Goal: Information Seeking & Learning: Learn about a topic

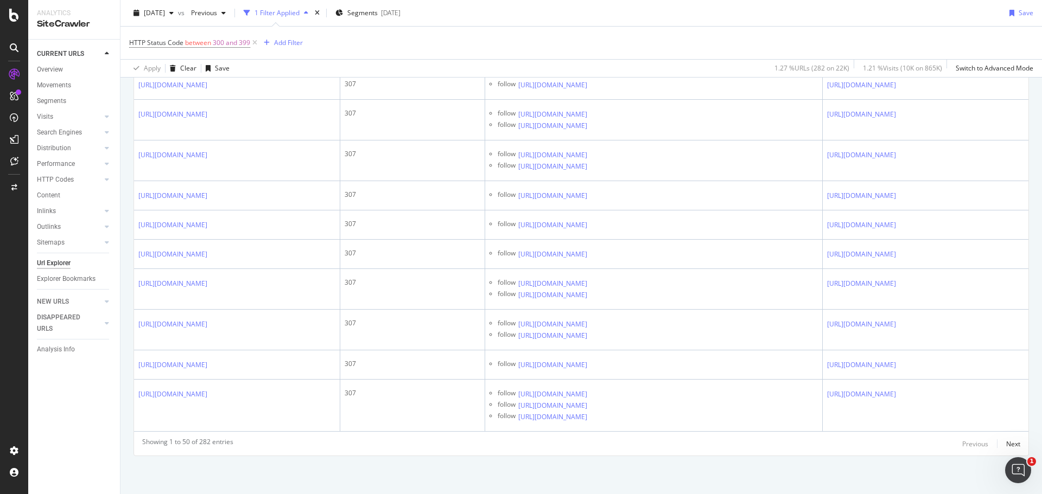
scroll to position [10079, 0]
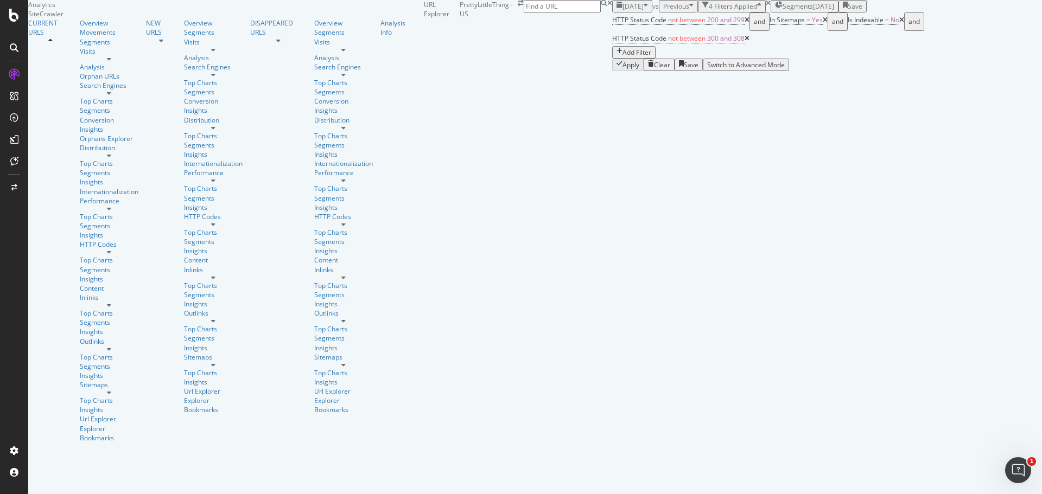
click at [623, 11] on span "[DATE]" at bounding box center [633, 6] width 21 height 9
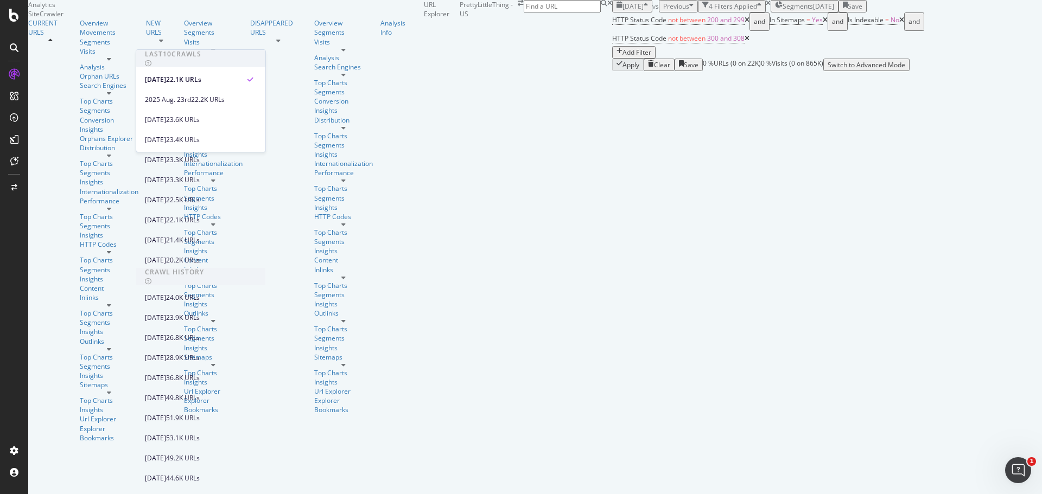
click at [623, 11] on span "[DATE]" at bounding box center [633, 6] width 21 height 9
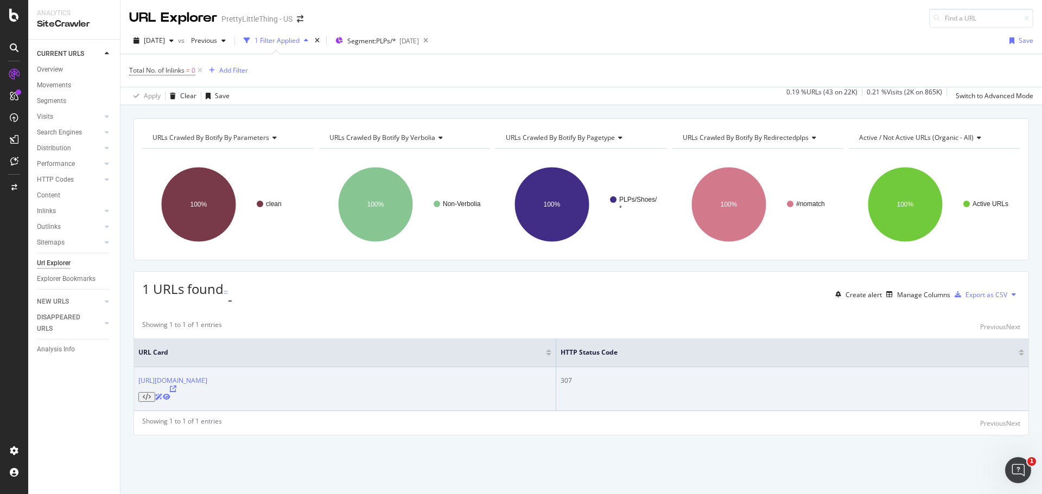
click at [176, 386] on icon at bounding box center [173, 389] width 7 height 7
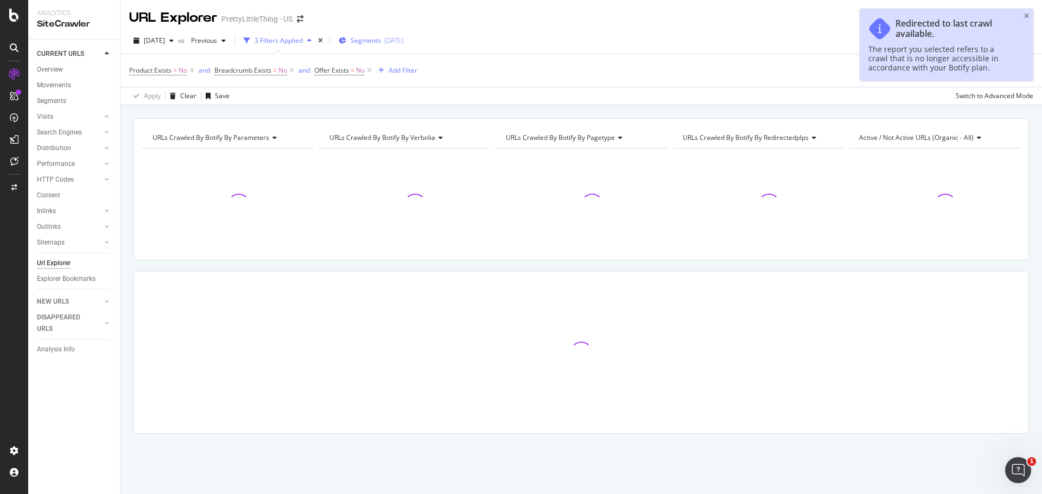
click at [381, 38] on span "Segments" at bounding box center [366, 40] width 30 height 9
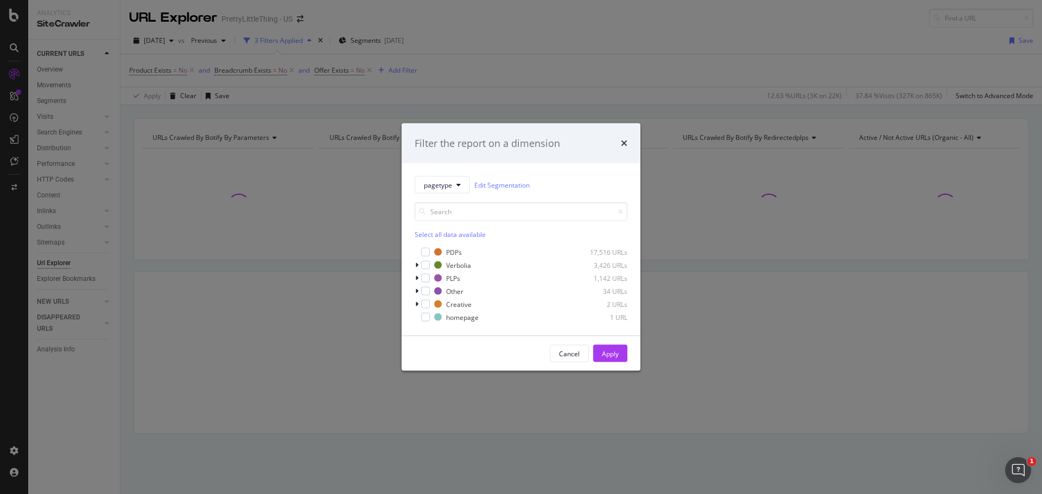
click at [536, 37] on div "Filter the report on a dimension pagetype Edit Segmentation Select all data ava…" at bounding box center [521, 247] width 1042 height 494
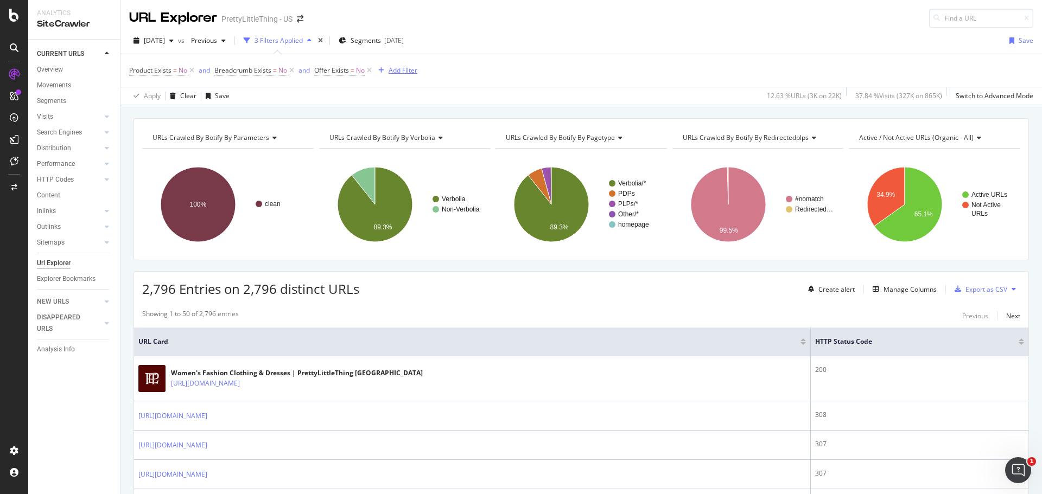
click at [410, 73] on div "Add Filter" at bounding box center [403, 70] width 29 height 9
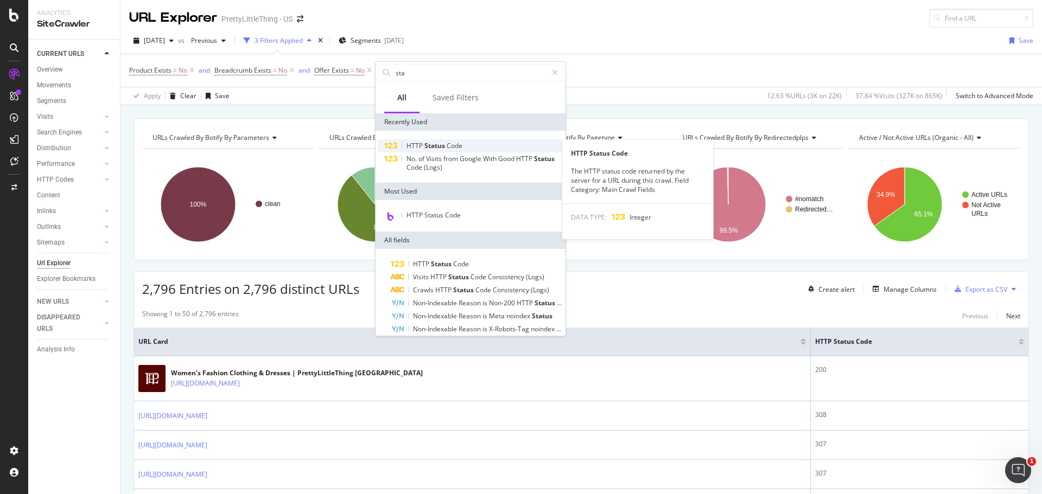
type input "sta"
click at [436, 142] on span "Status" at bounding box center [435, 145] width 22 height 9
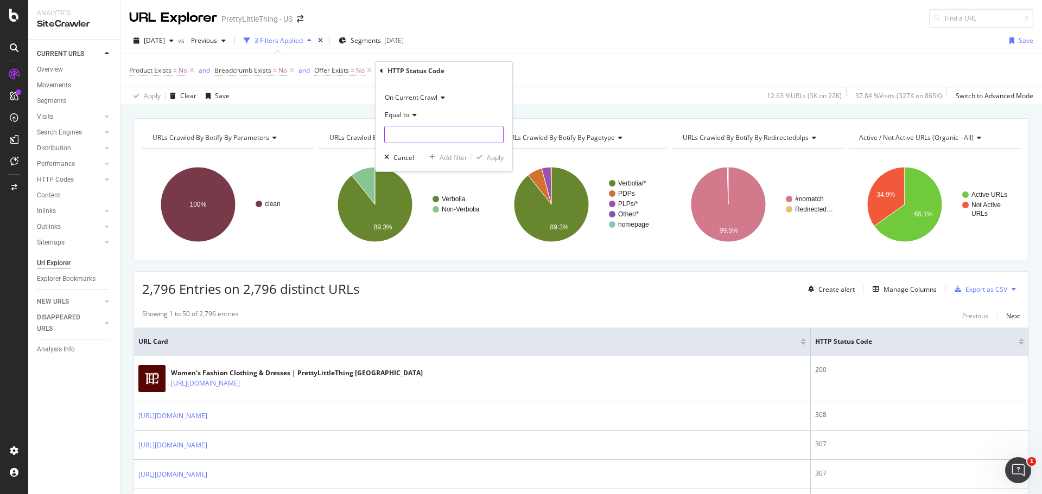
click at [436, 136] on input "number" at bounding box center [443, 134] width 119 height 17
click at [424, 151] on span "200" at bounding box center [426, 148] width 76 height 9
type input "200"
click at [503, 157] on div "Apply" at bounding box center [495, 157] width 17 height 9
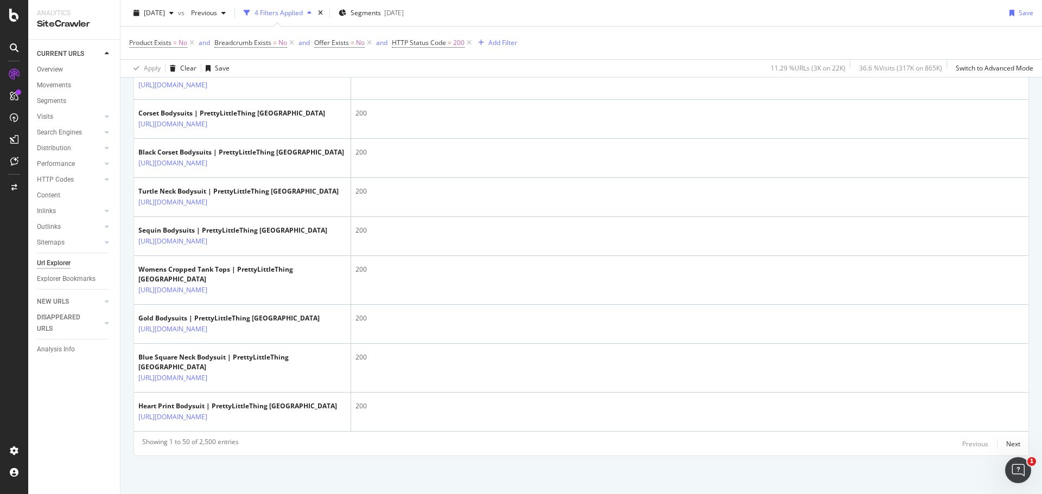
scroll to position [2249, 0]
click at [1006, 440] on div "Next" at bounding box center [1013, 444] width 14 height 9
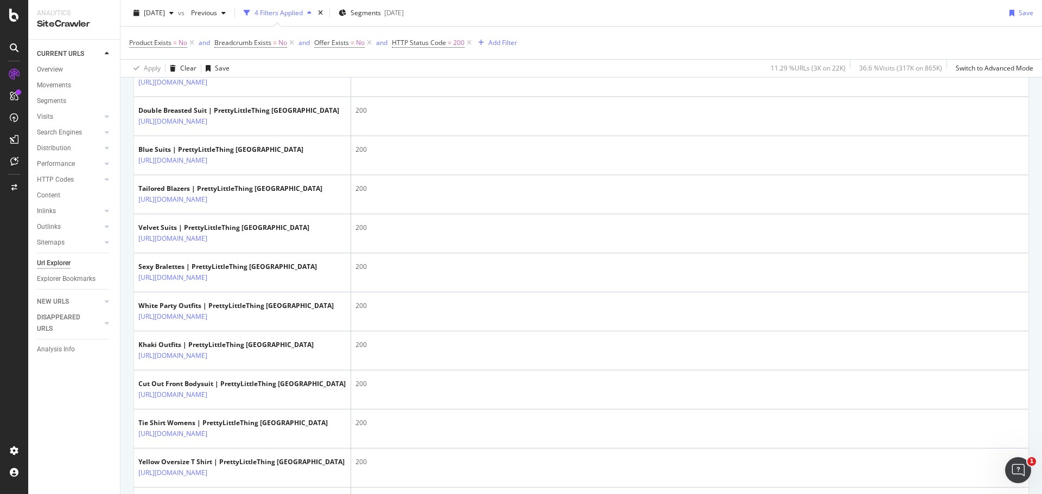
scroll to position [217, 0]
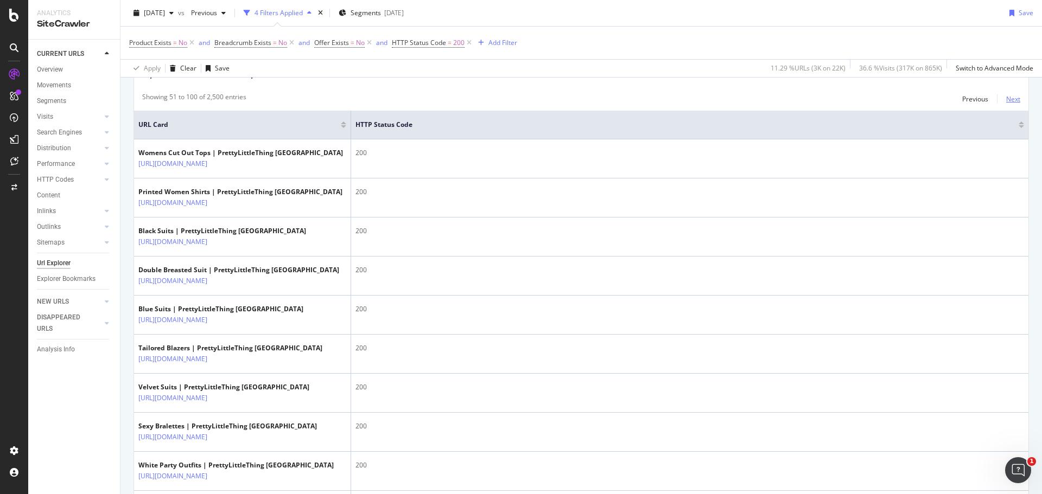
click at [1009, 97] on div "Next" at bounding box center [1013, 98] width 14 height 9
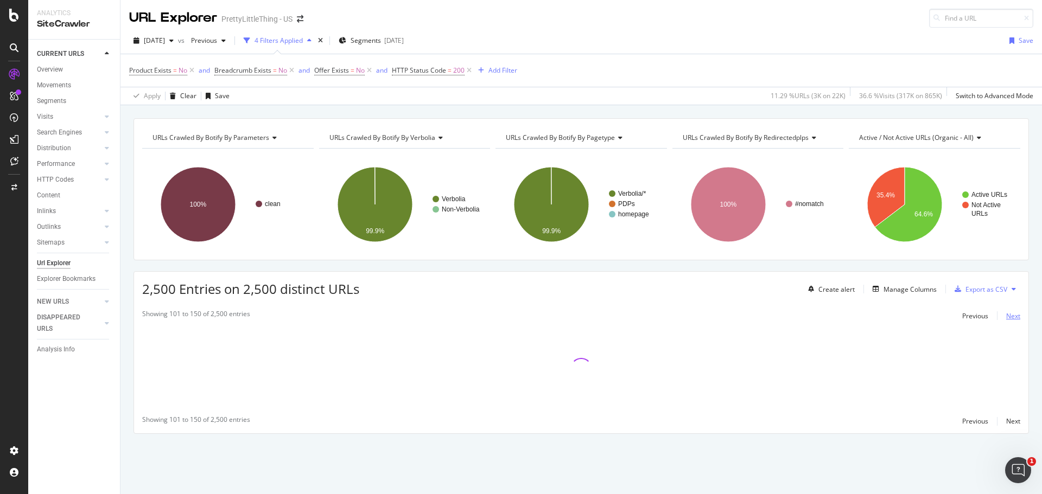
scroll to position [0, 0]
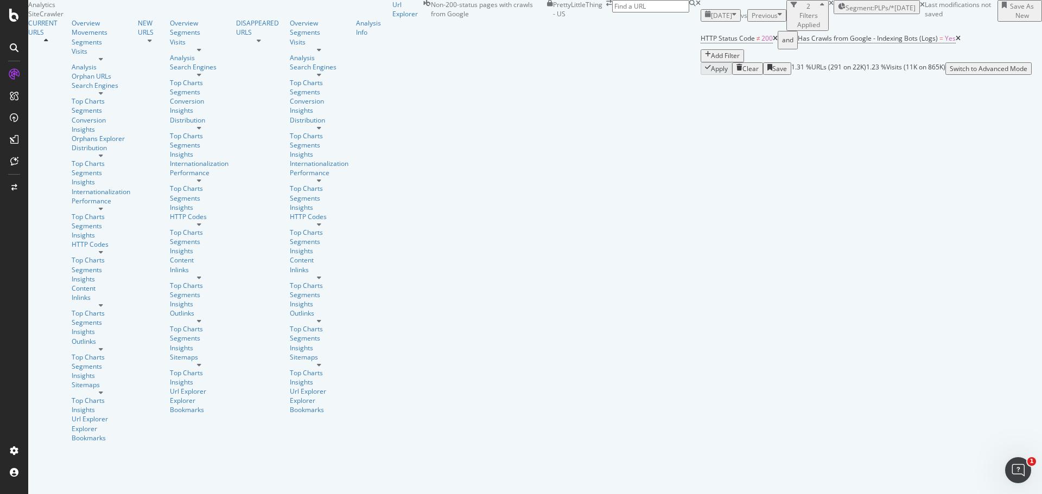
scroll to position [434, 0]
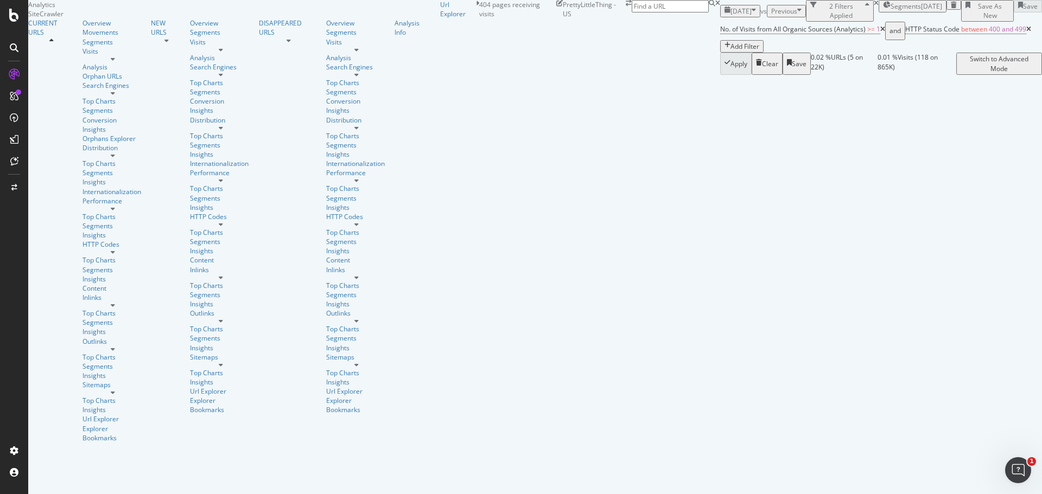
scroll to position [137, 0]
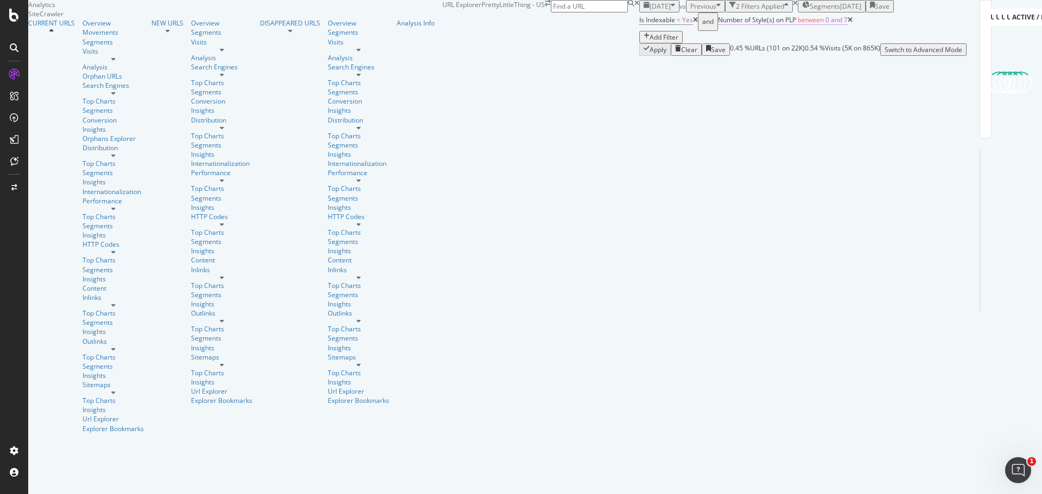
click at [798, 24] on span "between" at bounding box center [811, 19] width 26 height 9
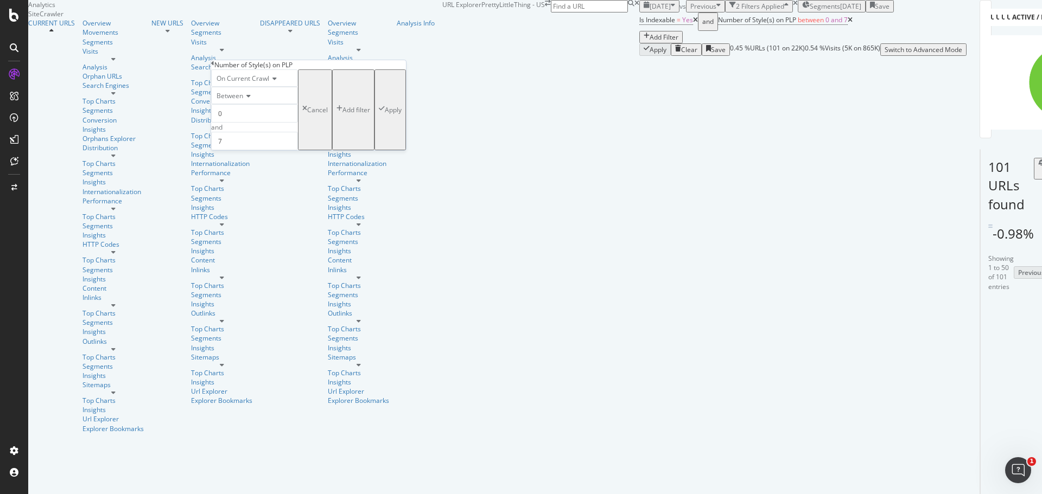
click at [242, 100] on span "Between" at bounding box center [230, 95] width 27 height 9
click at [252, 116] on div "Equal to" at bounding box center [255, 109] width 86 height 11
click at [280, 123] on input "number" at bounding box center [254, 113] width 87 height 18
type input "0"
click at [385, 101] on div "Apply" at bounding box center [393, 96] width 17 height 9
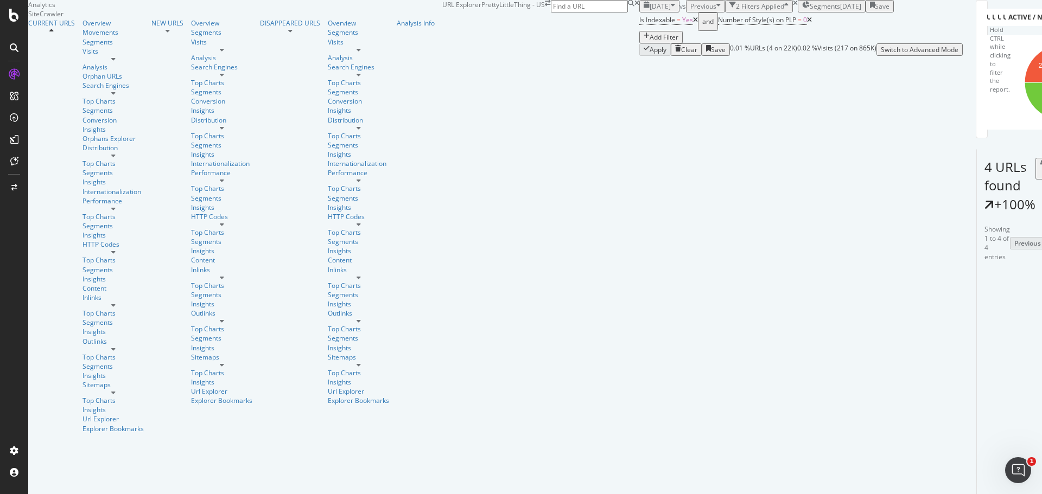
scroll to position [109, 0]
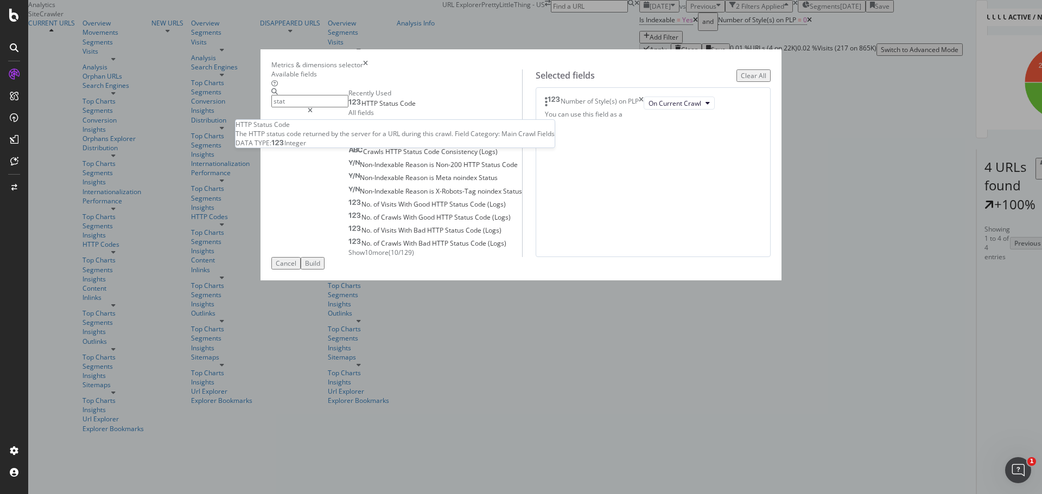
type input "stat"
click at [396, 108] on div "HTTP Status Code" at bounding box center [381, 103] width 67 height 9
click at [320, 268] on div "Build" at bounding box center [312, 263] width 15 height 9
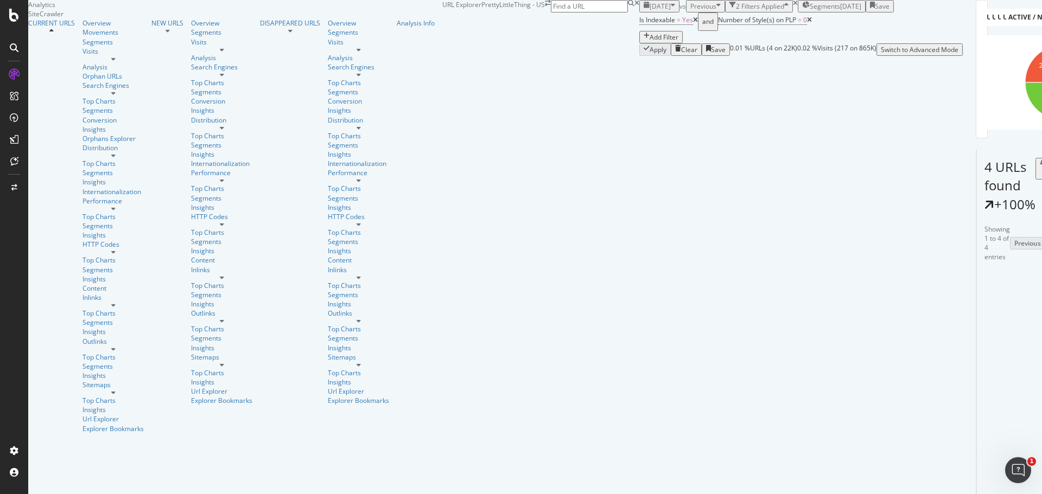
scroll to position [105, 0]
